Goal: Find contact information: Find contact information

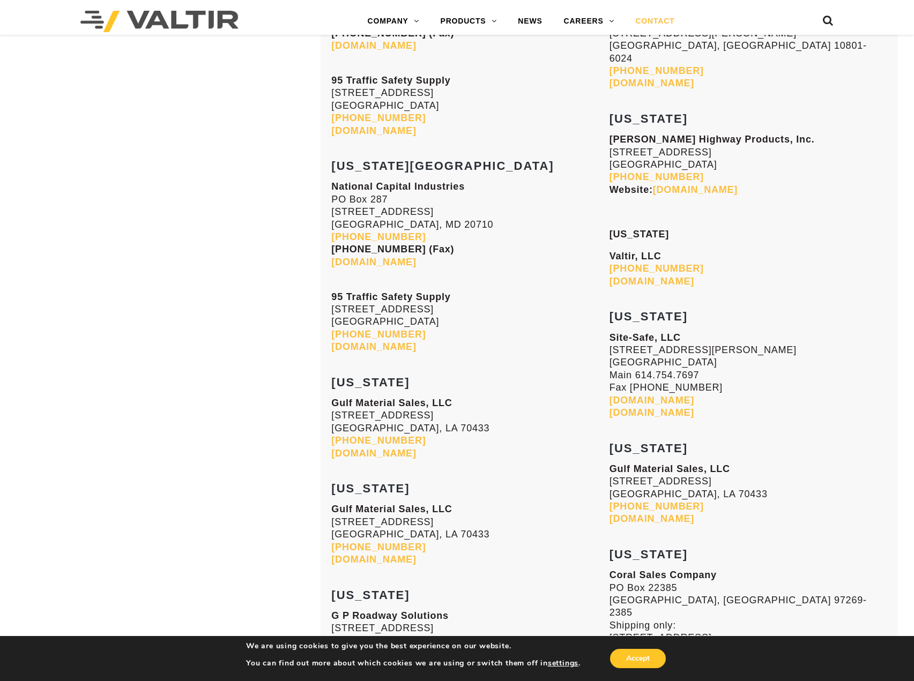
scroll to position [2598, 0]
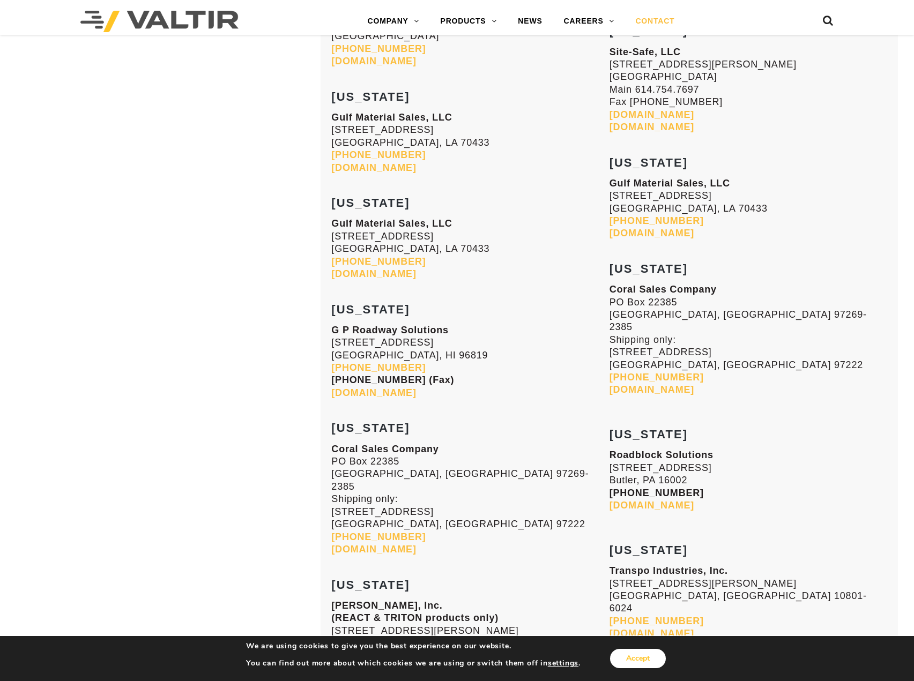
click at [653, 658] on button "Accept" at bounding box center [638, 658] width 56 height 19
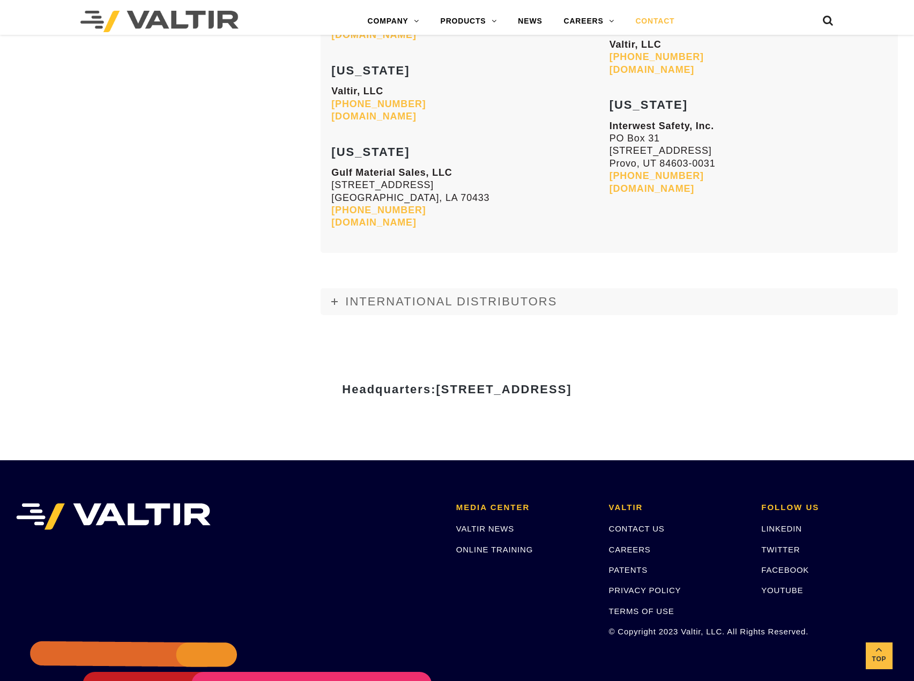
scroll to position [4143, 0]
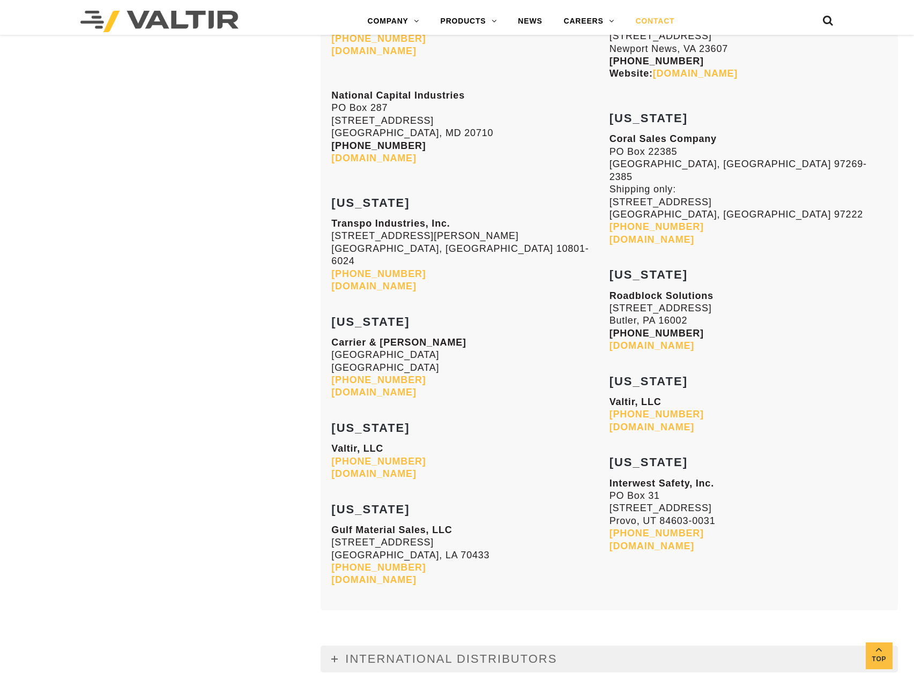
click at [356, 652] on span "INTERNATIONAL DISTRIBUTORS" at bounding box center [451, 658] width 212 height 13
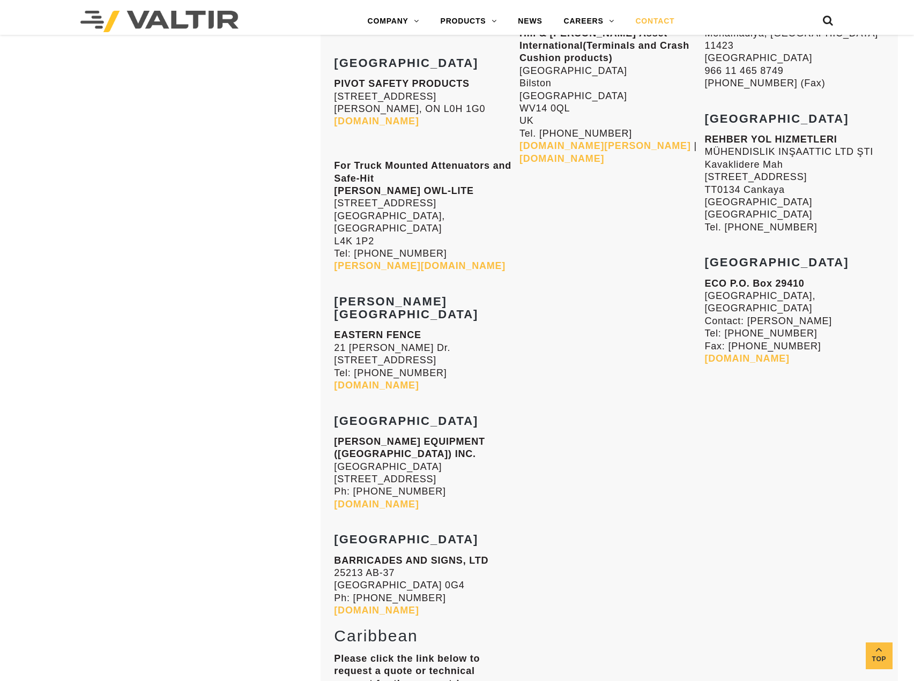
scroll to position [7787, 0]
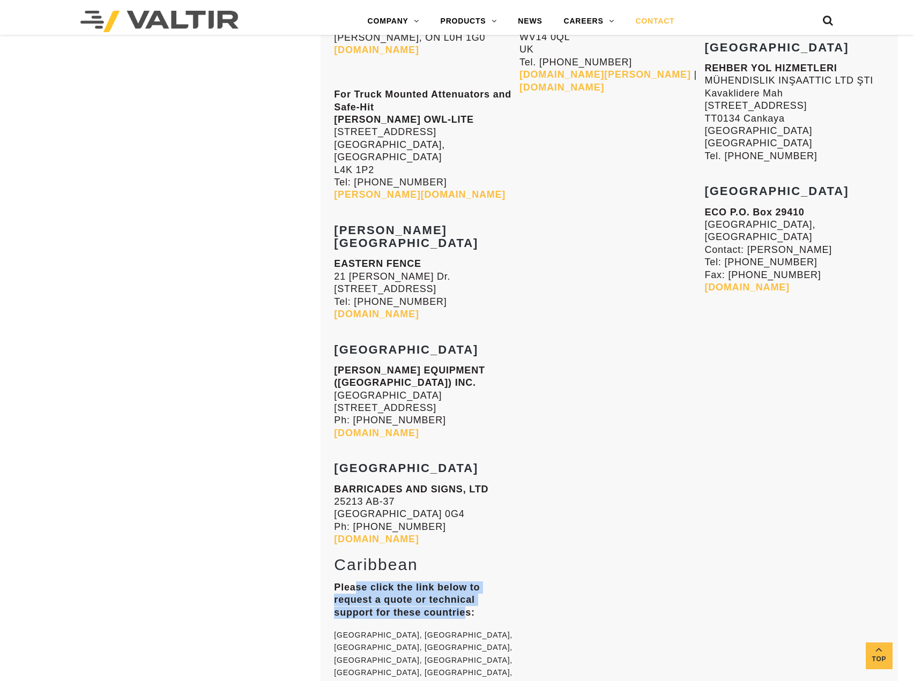
drag, startPoint x: 358, startPoint y: 354, endPoint x: 464, endPoint y: 377, distance: 108.6
click at [464, 582] on strong "Please click the link below to request a quote or technical support for these c…" at bounding box center [407, 600] width 146 height 36
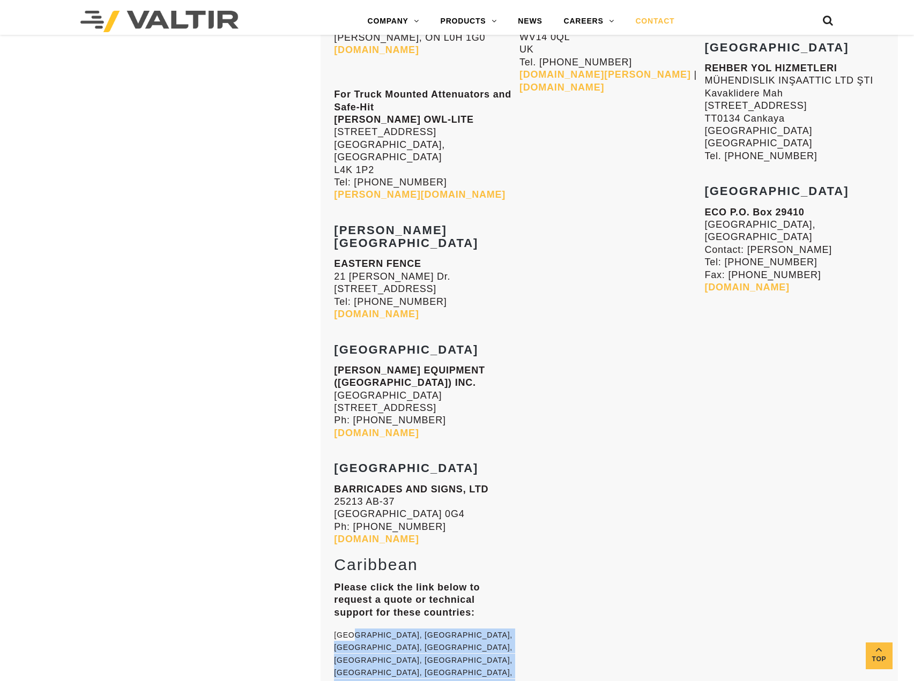
drag, startPoint x: 352, startPoint y: 398, endPoint x: 446, endPoint y: 504, distance: 141.9
